Goal: Task Accomplishment & Management: Manage account settings

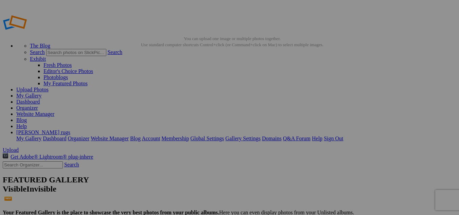
click at [70, 129] on link "[PERSON_NAME] rugs" at bounding box center [43, 132] width 54 height 6
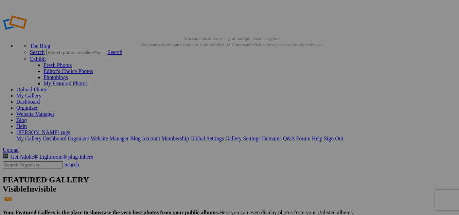
click at [160, 136] on link "Account" at bounding box center [151, 139] width 18 height 6
